Goal: Navigation & Orientation: Find specific page/section

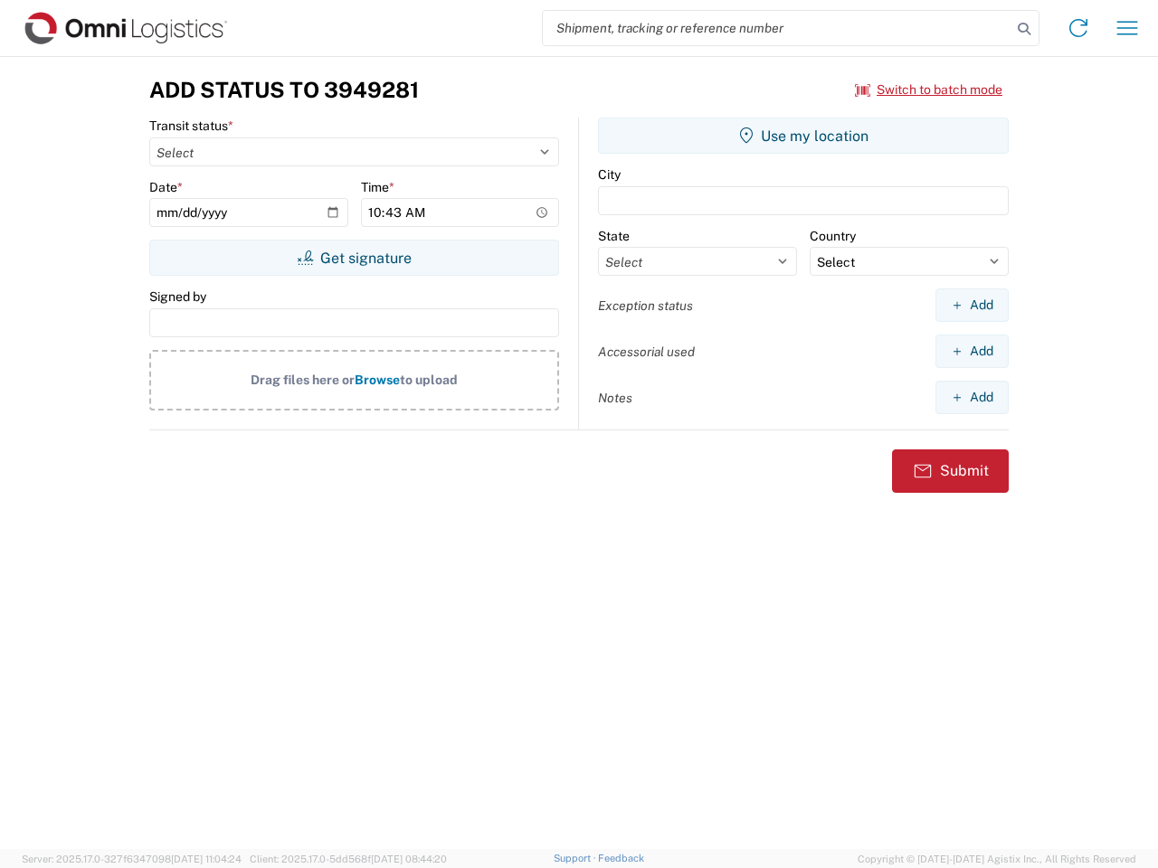
click at [777, 28] on input "search" at bounding box center [777, 28] width 468 height 34
click at [1024, 29] on icon at bounding box center [1023, 28] width 25 height 25
click at [1078, 28] on icon at bounding box center [1078, 28] width 29 height 29
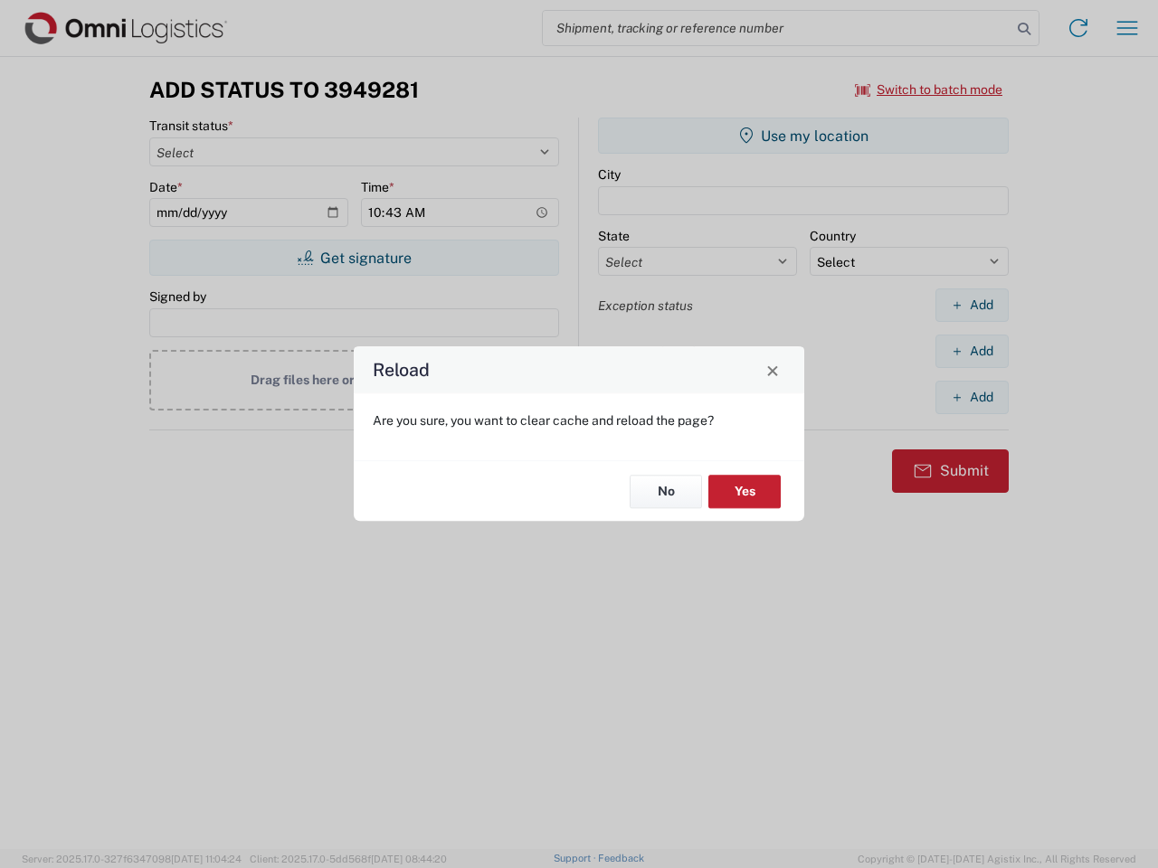
click at [929, 90] on div "Reload Are you sure, you want to clear cache and reload the page? No Yes" at bounding box center [579, 434] width 1158 height 868
click at [354, 258] on div "Reload Are you sure, you want to clear cache and reload the page? No Yes" at bounding box center [579, 434] width 1158 height 868
click at [803, 136] on div "Reload Are you sure, you want to clear cache and reload the page? No Yes" at bounding box center [579, 434] width 1158 height 868
click at [971, 305] on div "Reload Are you sure, you want to clear cache and reload the page? No Yes" at bounding box center [579, 434] width 1158 height 868
click at [971, 351] on div "Reload Are you sure, you want to clear cache and reload the page? No Yes" at bounding box center [579, 434] width 1158 height 868
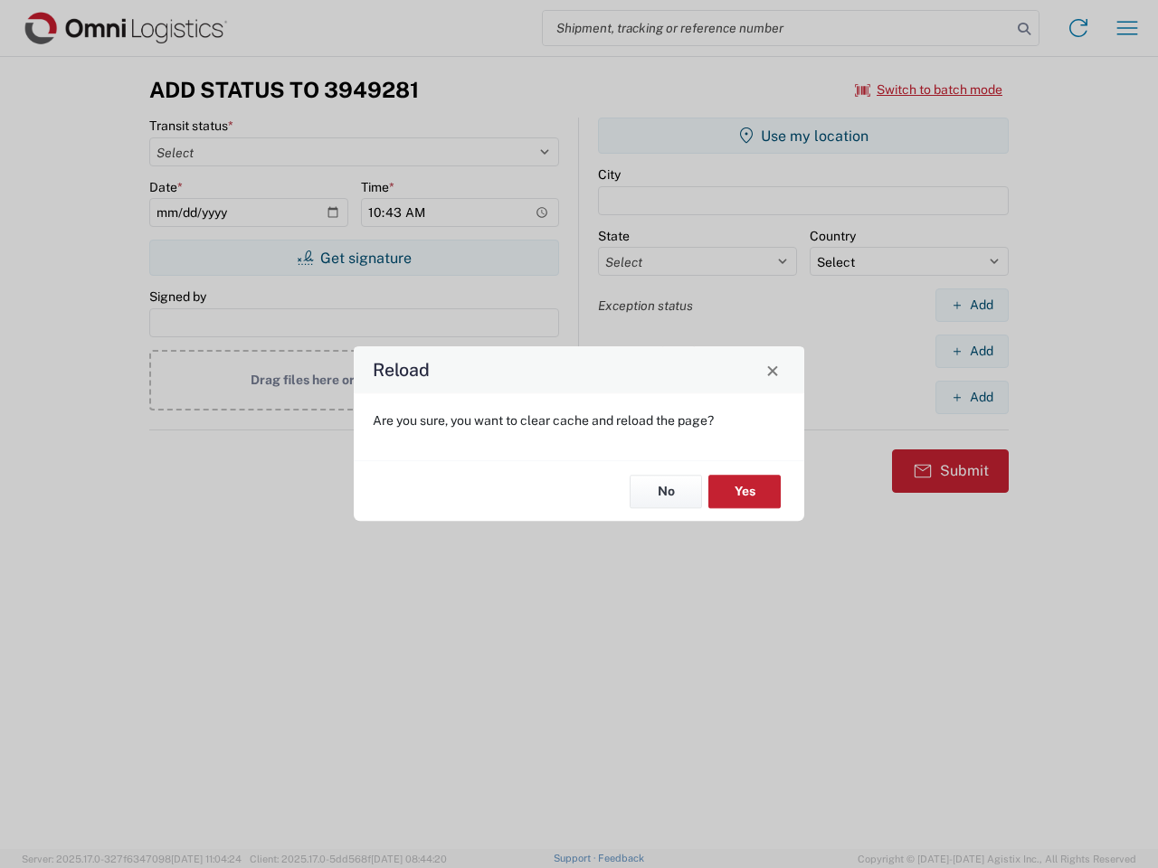
click at [971, 397] on div "Reload Are you sure, you want to clear cache and reload the page? No Yes" at bounding box center [579, 434] width 1158 height 868
